Goal: Task Accomplishment & Management: Manage account settings

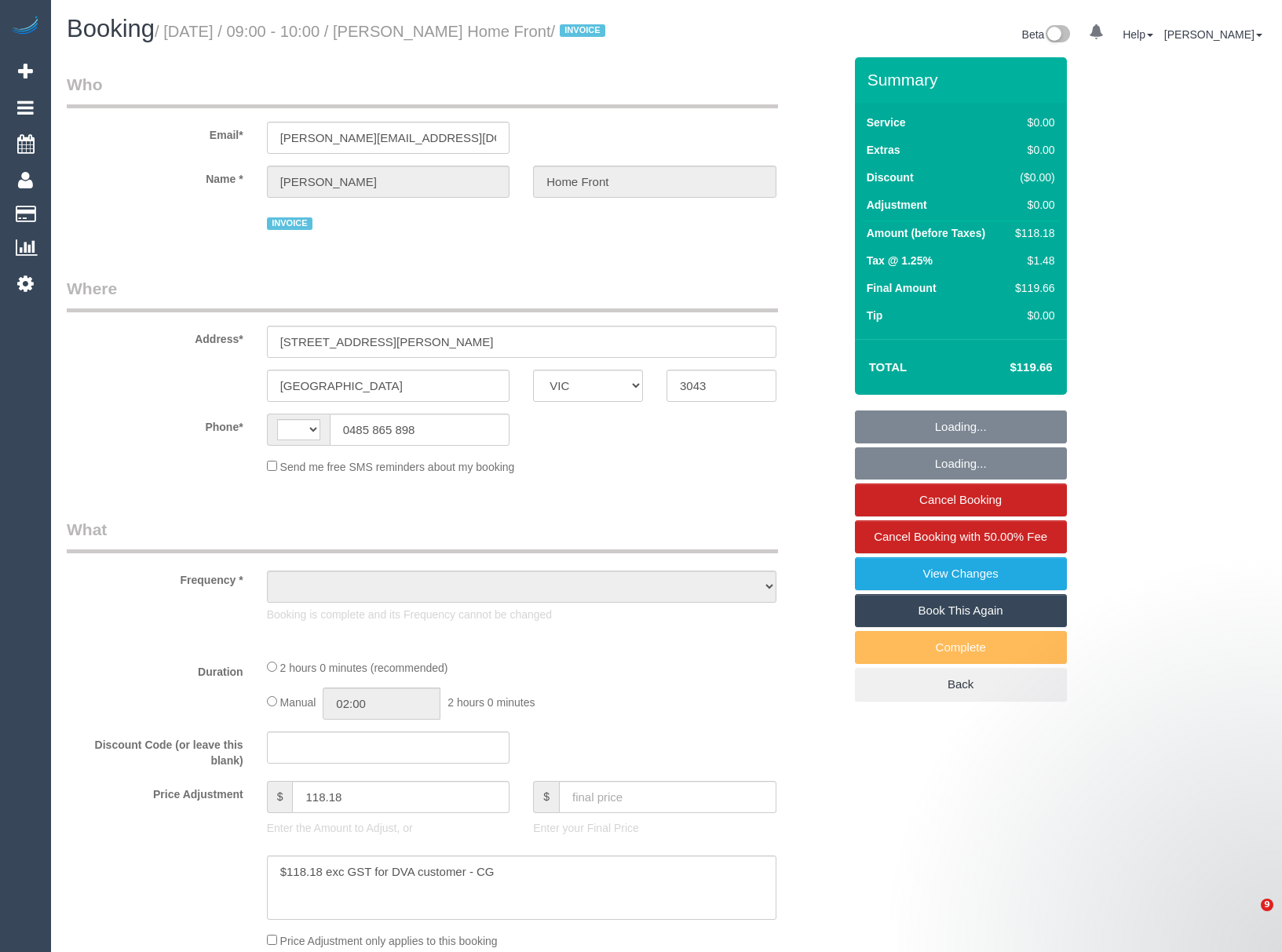
select select "VIC"
select select "string:AU"
select select "object:283"
select select "number:27"
select select "number:14"
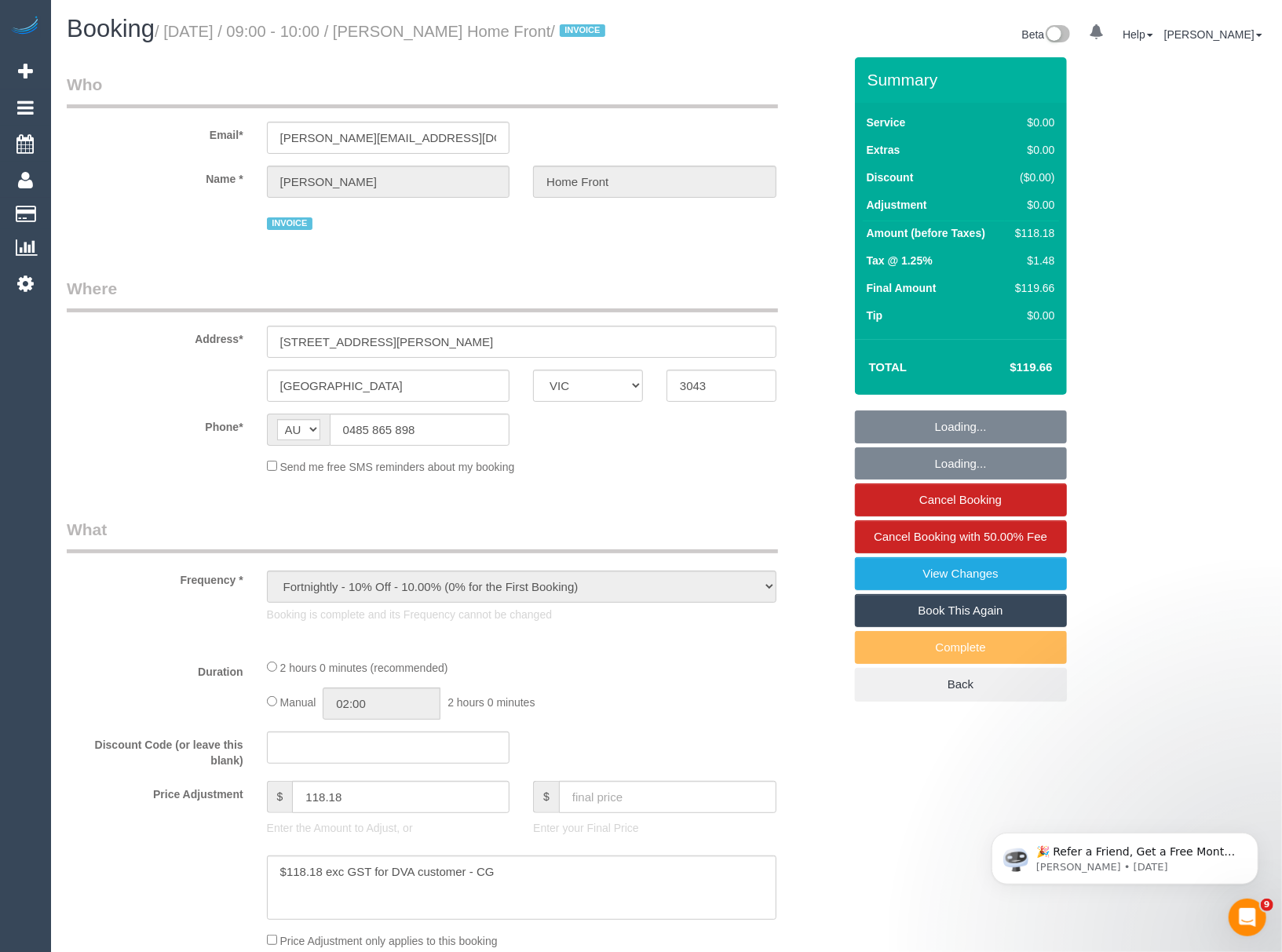
select select "number:19"
select select "number:25"
select select "number:35"
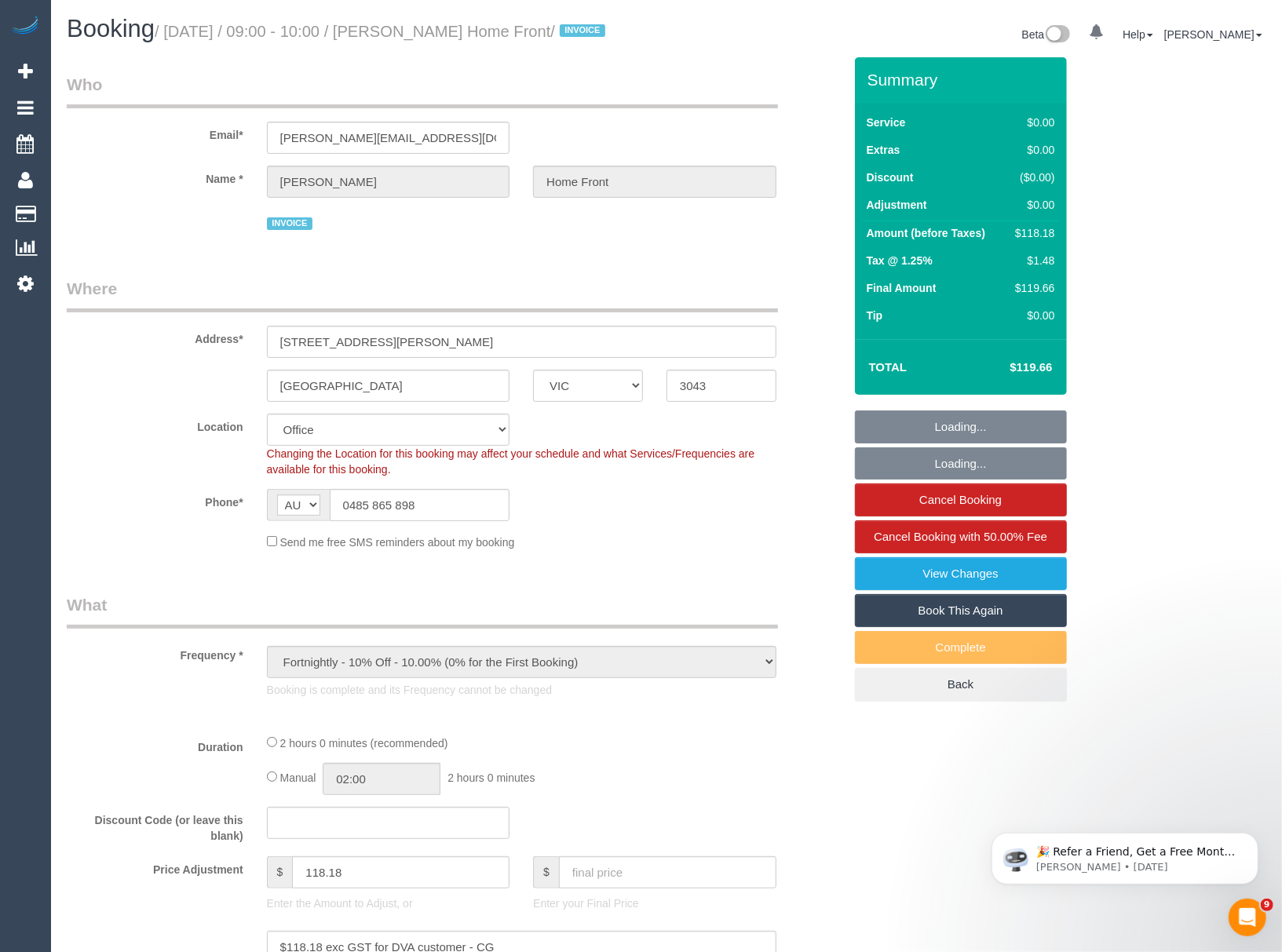
select select "object:683"
select select "120"
